Goal: Task Accomplishment & Management: Use online tool/utility

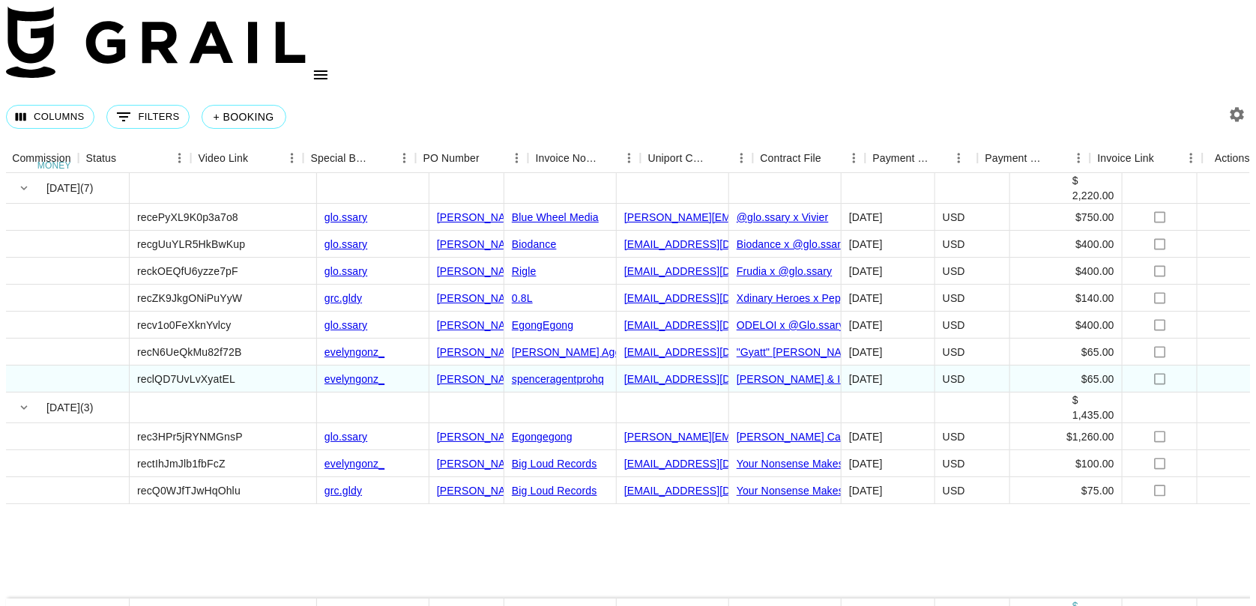
scroll to position [0, 1231]
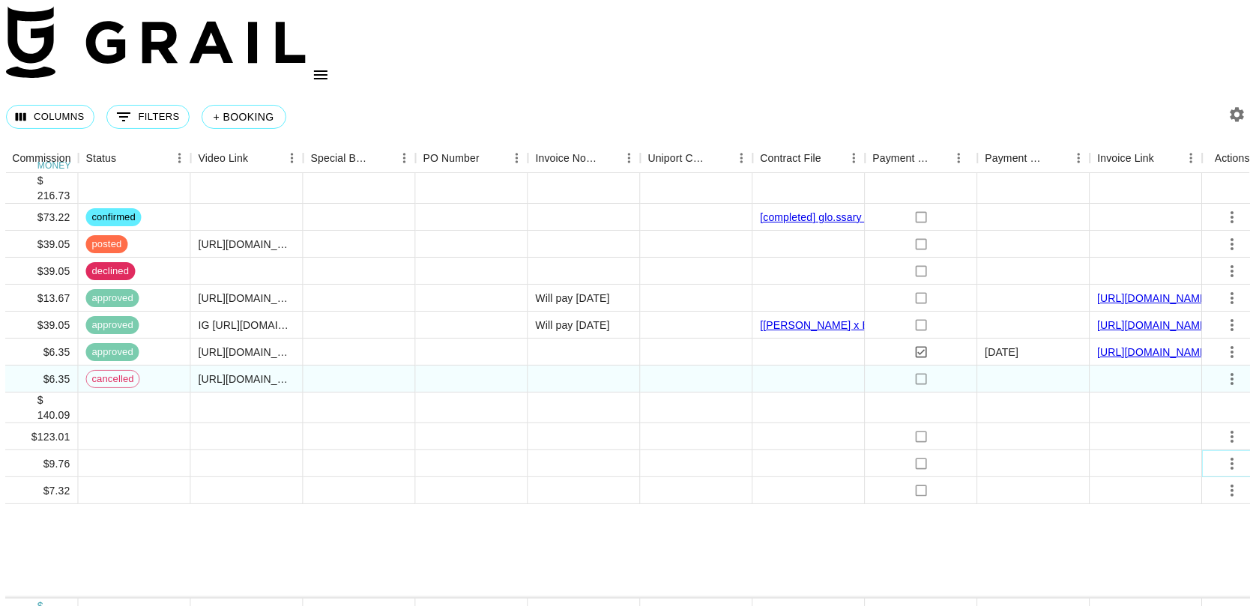
click at [1226, 455] on icon "select merge strategy" at bounding box center [1233, 464] width 18 height 18
click at [1224, 474] on li "Decline" at bounding box center [1206, 475] width 97 height 27
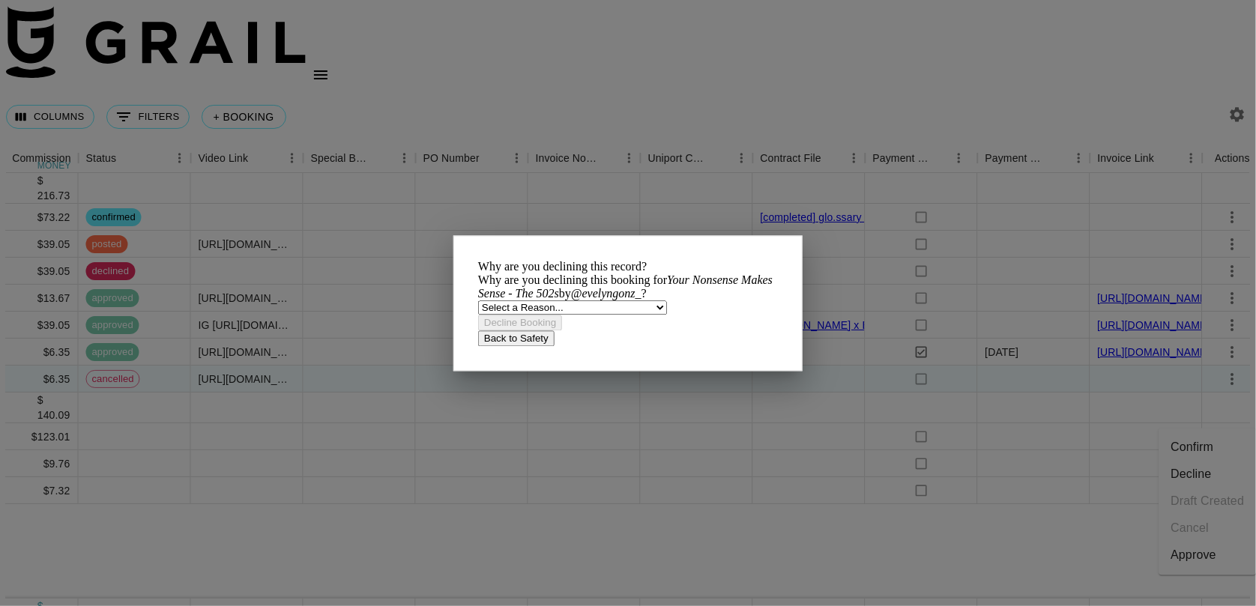
click at [595, 315] on select "Select a Reason... Relogging this deal due to a data issue The [PERSON_NAME] ca…" at bounding box center [572, 307] width 189 height 14
select select "creator_decline"
click at [503, 315] on select "Select a Reason... Relogging this deal due to a data issue The [PERSON_NAME] ca…" at bounding box center [572, 307] width 189 height 14
click at [562, 330] on button "Decline Booking" at bounding box center [520, 323] width 84 height 16
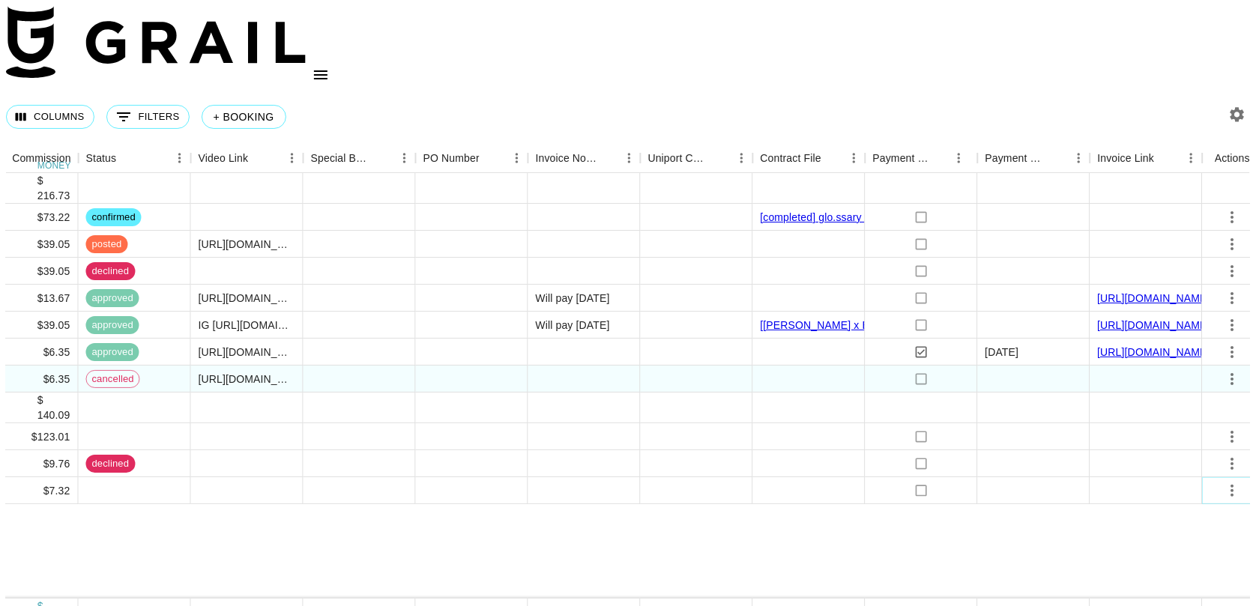
click at [1224, 482] on icon "select merge strategy" at bounding box center [1233, 491] width 18 height 18
click at [913, 599] on div at bounding box center [921, 614] width 112 height 31
click at [1230, 482] on icon "select merge strategy" at bounding box center [1233, 491] width 18 height 18
click at [1191, 510] on li "Decline" at bounding box center [1206, 501] width 97 height 27
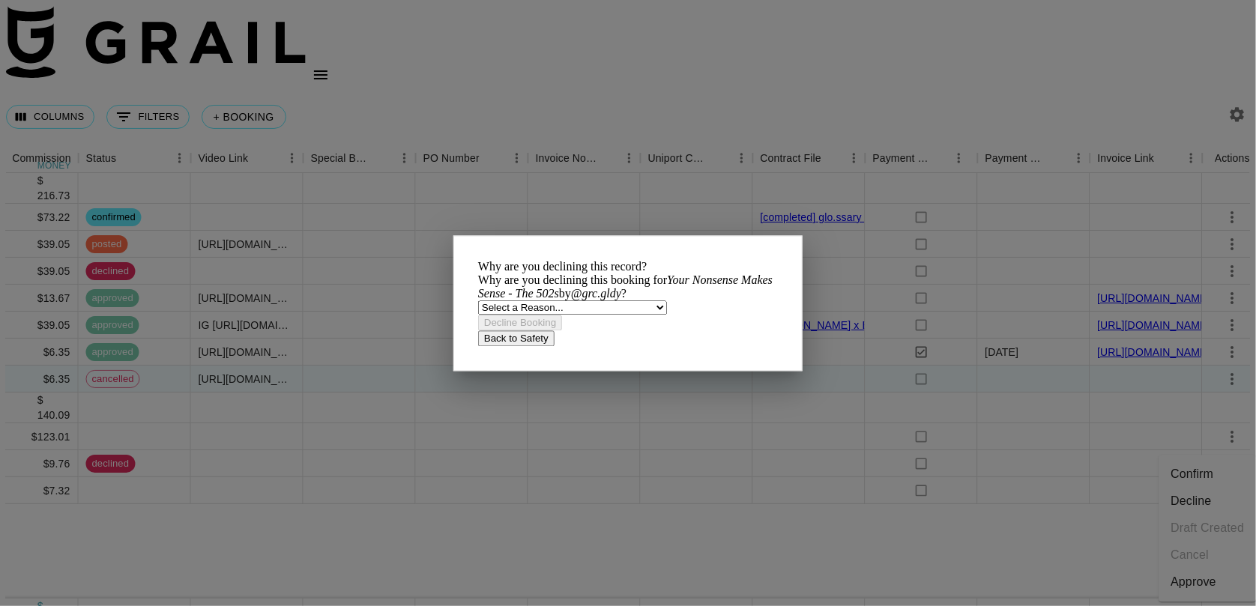
click at [569, 315] on select "Select a Reason... Relogging this deal due to a data issue The [PERSON_NAME] ca…" at bounding box center [572, 307] width 189 height 14
select select "creator_decline"
click at [503, 315] on select "Select a Reason... Relogging this deal due to a data issue The [PERSON_NAME] ca…" at bounding box center [572, 307] width 189 height 14
click at [546, 330] on button "Decline Booking" at bounding box center [520, 323] width 84 height 16
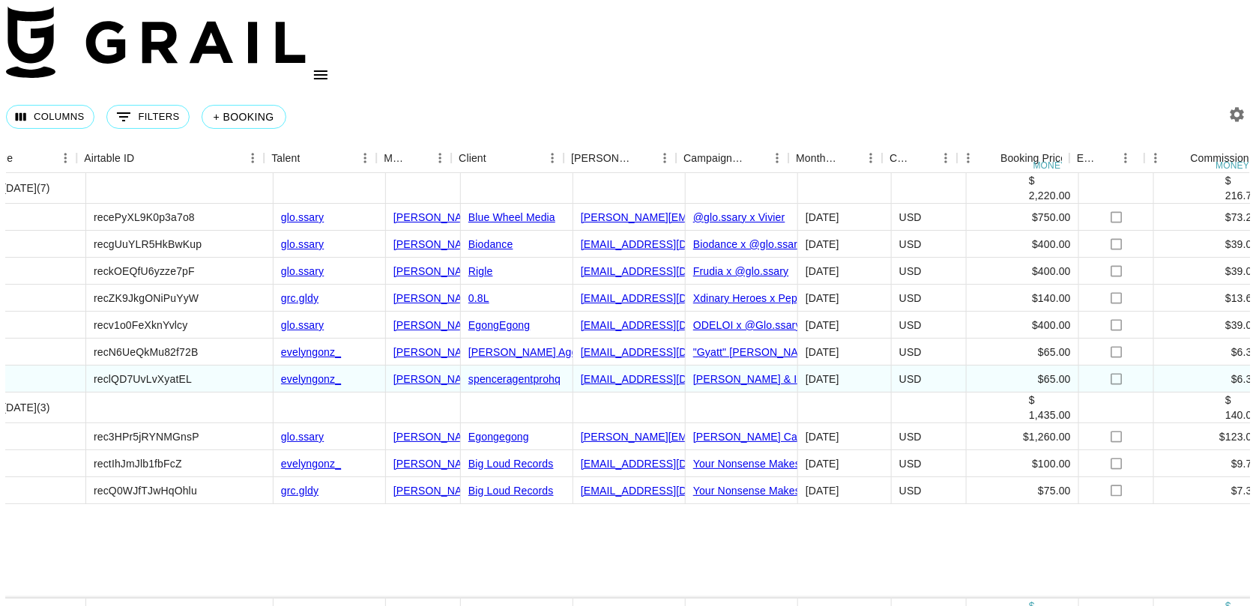
scroll to position [0, 0]
